Goal: Communication & Community: Share content

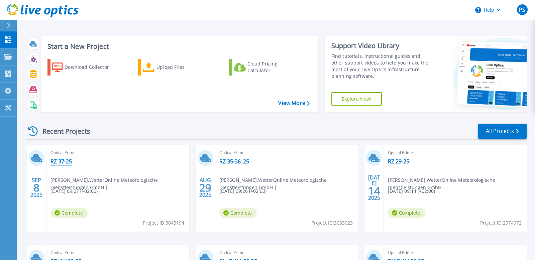
click at [60, 162] on link "RZ 37-25" at bounding box center [61, 161] width 21 height 7
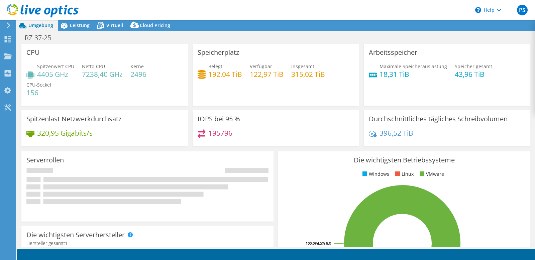
select select "USD"
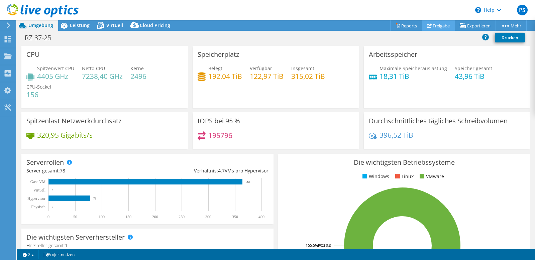
click at [446, 25] on link "Freigabe" at bounding box center [438, 25] width 33 height 10
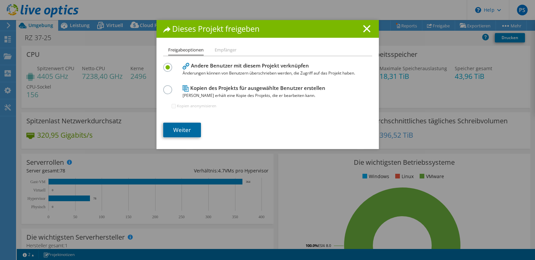
click at [181, 132] on link "Weiter" at bounding box center [182, 130] width 38 height 15
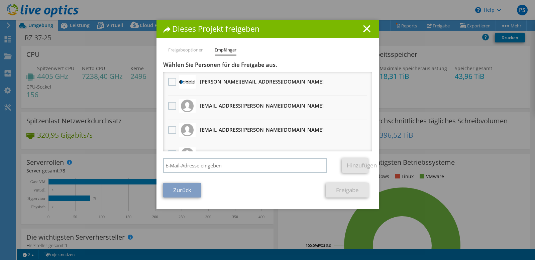
click at [170, 106] on label at bounding box center [173, 106] width 10 height 8
click at [0, 0] on input "checkbox" at bounding box center [0, 0] width 0 height 0
click at [170, 130] on label at bounding box center [173, 130] width 10 height 8
click at [0, 0] on input "checkbox" at bounding box center [0, 0] width 0 height 0
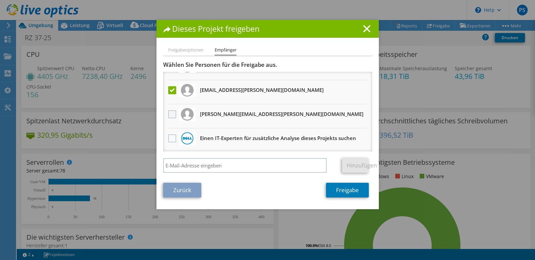
click at [174, 115] on label at bounding box center [173, 114] width 10 height 8
click at [0, 0] on input "checkbox" at bounding box center [0, 0] width 0 height 0
click at [353, 192] on link "Freigabe" at bounding box center [347, 190] width 43 height 15
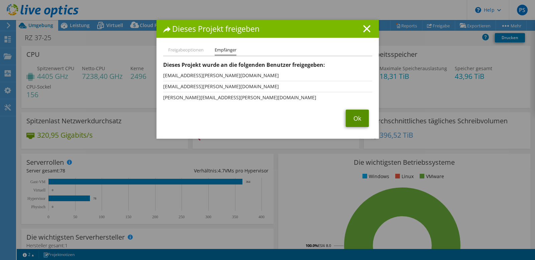
click at [358, 119] on link "Ok" at bounding box center [357, 118] width 23 height 17
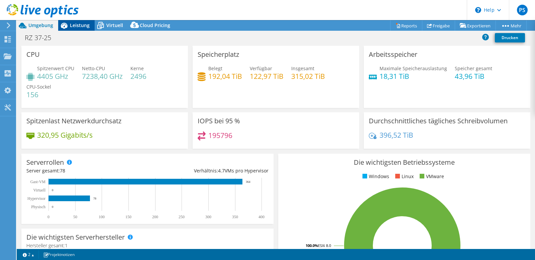
click at [81, 28] on span "Leistung" at bounding box center [80, 25] width 20 height 6
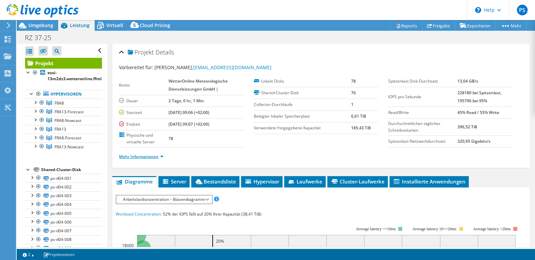
click at [145, 155] on link "Mehr Informationen" at bounding box center [141, 157] width 44 height 6
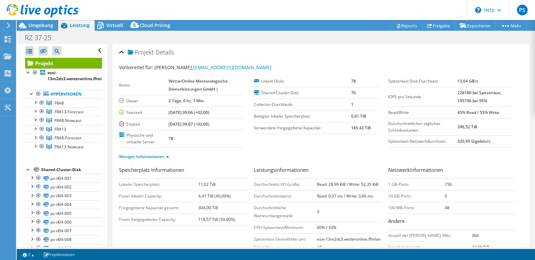
click at [224, 172] on h3 "Speicherplatz Informationen" at bounding box center [183, 170] width 128 height 9
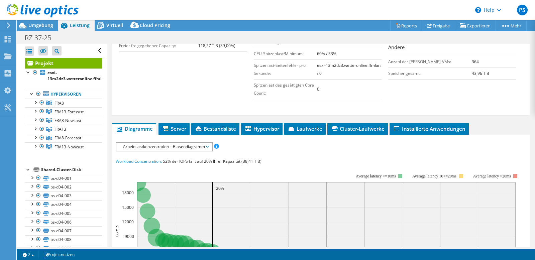
scroll to position [191, 0]
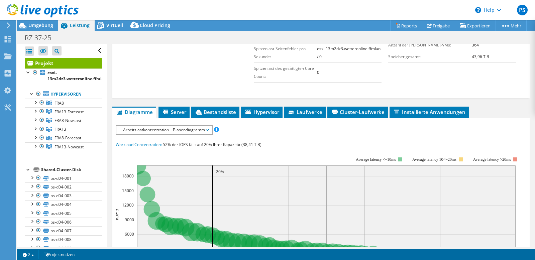
click at [194, 132] on span "Arbeitslastkonzentration – Blasendiagramm" at bounding box center [164, 130] width 89 height 8
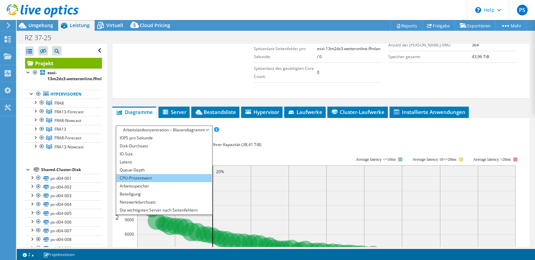
click at [182, 178] on li "CPU-Prozentwert" at bounding box center [163, 178] width 95 height 8
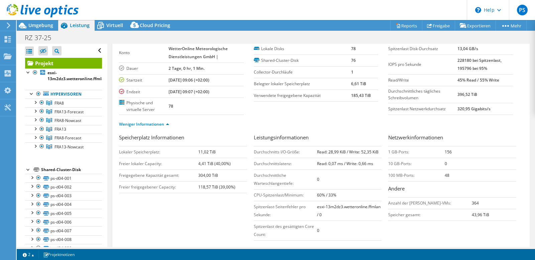
scroll to position [32, 0]
click at [152, 198] on div "Speicherplatz Informationen Lokaler Speicherplatz: 11,02 TiB [PERSON_NAME] loka…" at bounding box center [321, 189] width 404 height 110
click at [77, 122] on span "FRA8-Nowcast" at bounding box center [68, 121] width 27 height 6
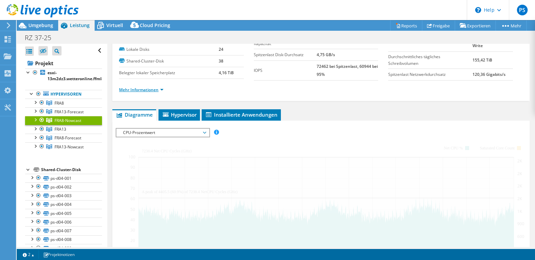
click at [136, 90] on link "Mehr Informationen" at bounding box center [141, 90] width 44 height 6
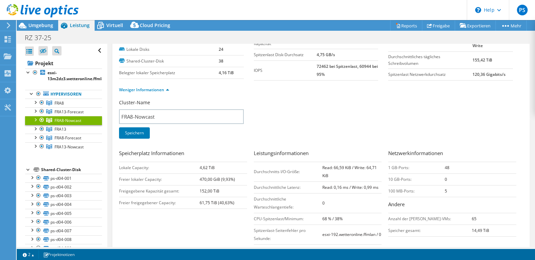
click at [165, 225] on div "Speicherplatz Informationen Lokale Capacity: 4,62 TiB [PERSON_NAME] lokaler Cap…" at bounding box center [321, 209] width 404 height 118
click at [358, 141] on div "Cluster-Name FRA8-Nowcast Speichern" at bounding box center [321, 123] width 404 height 48
click at [65, 147] on span "FRA13-Nowcast" at bounding box center [69, 147] width 29 height 6
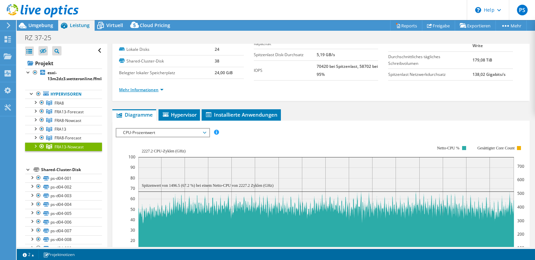
click at [154, 88] on link "Mehr Informationen" at bounding box center [141, 90] width 44 height 6
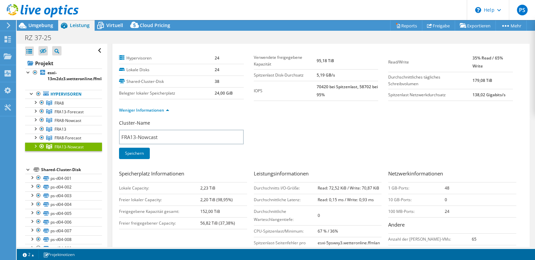
scroll to position [0, 0]
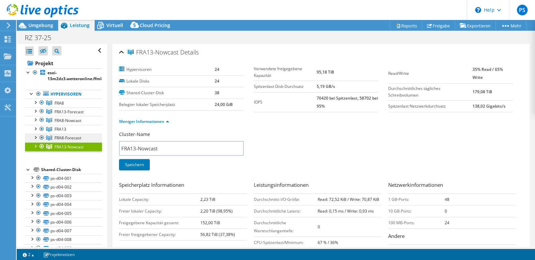
click at [76, 139] on span "FRA8-Forecast" at bounding box center [68, 138] width 27 height 6
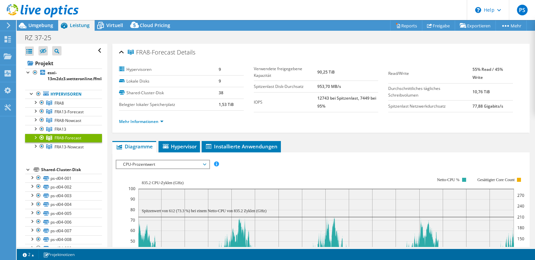
click at [147, 125] on li "Mehr Informationen" at bounding box center [143, 121] width 49 height 7
click at [149, 120] on link "Mehr Informationen" at bounding box center [141, 122] width 44 height 6
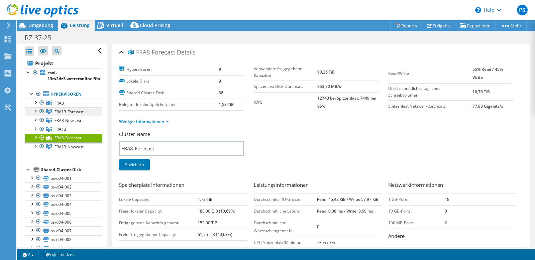
click at [82, 111] on span "FRA13-Forecast" at bounding box center [69, 112] width 29 height 6
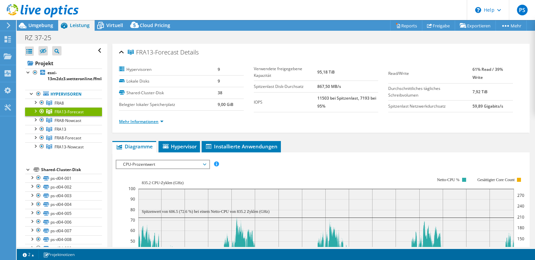
click at [140, 121] on link "Mehr Informationen" at bounding box center [141, 122] width 44 height 6
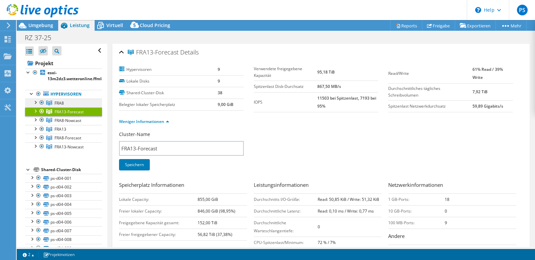
click at [80, 105] on link "FRA8" at bounding box center [63, 103] width 77 height 9
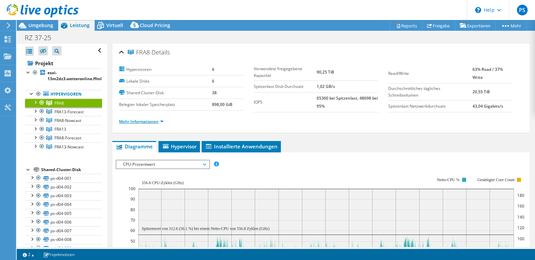
click at [157, 121] on link "Mehr Informationen" at bounding box center [141, 122] width 44 height 6
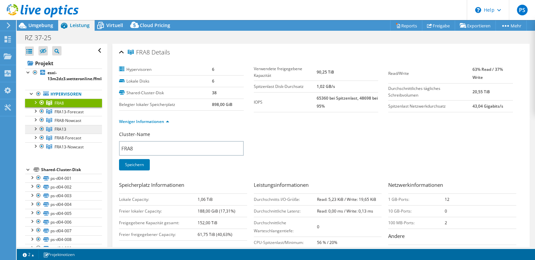
click at [68, 128] on link "FRA13" at bounding box center [63, 129] width 77 height 9
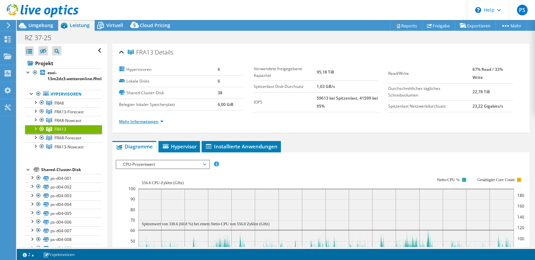
click at [158, 121] on link "Mehr Informationen" at bounding box center [141, 122] width 44 height 6
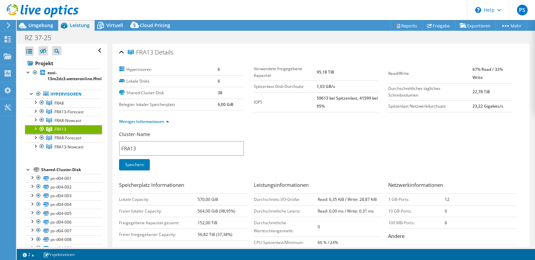
drag, startPoint x: 302, startPoint y: 146, endPoint x: 298, endPoint y: 145, distance: 4.1
click at [302, 146] on div "Cluster-Name FRA13 Speichern" at bounding box center [321, 155] width 404 height 48
click at [45, 80] on link "esxi-13m2dz3.wetteronline.ffmlan" at bounding box center [63, 76] width 77 height 15
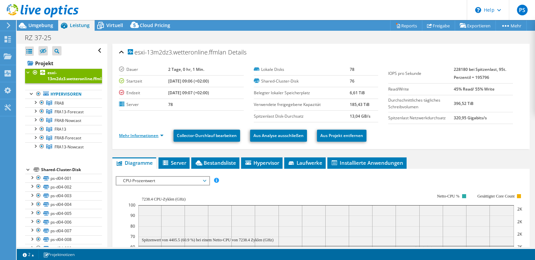
click at [131, 135] on link "Mehr Informationen" at bounding box center [141, 136] width 44 height 6
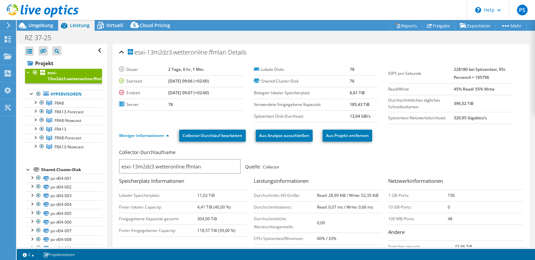
click at [486, 79] on b "228180 bei Spitzenlast, 95t. Perzentil = 195796" at bounding box center [480, 74] width 53 height 14
